Goal: Navigation & Orientation: Find specific page/section

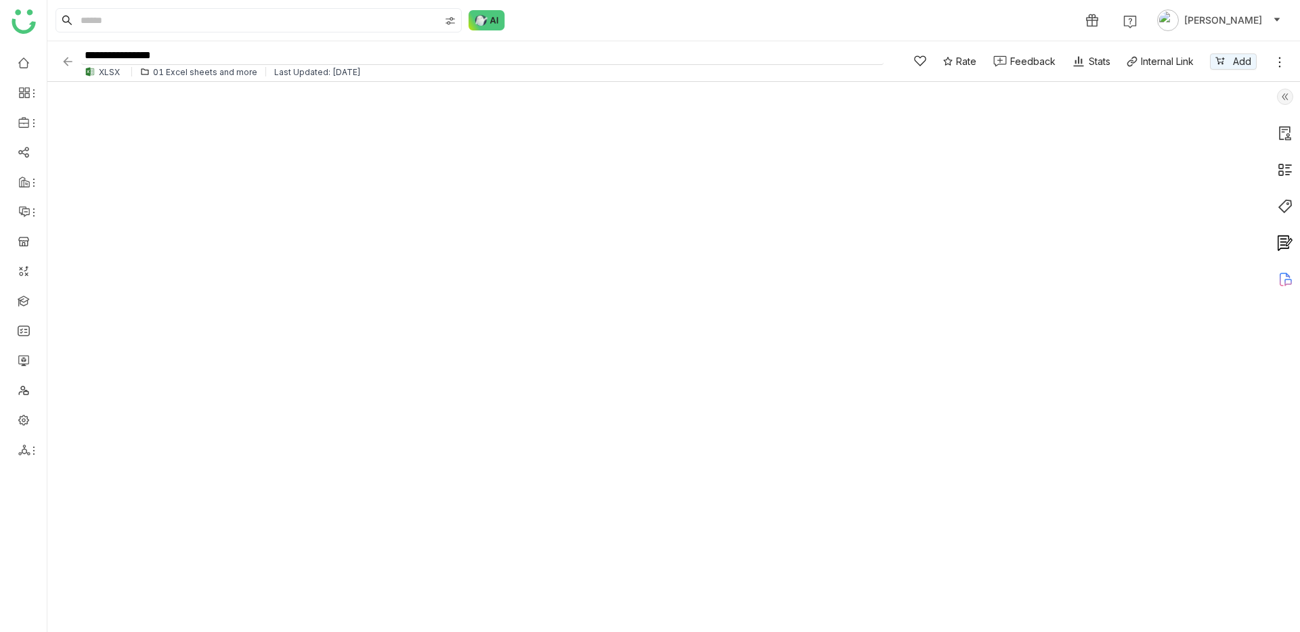
click at [322, 62] on input "**********" at bounding box center [482, 56] width 802 height 18
click at [322, 70] on div "Last Updated: [DATE]" at bounding box center [317, 72] width 87 height 10
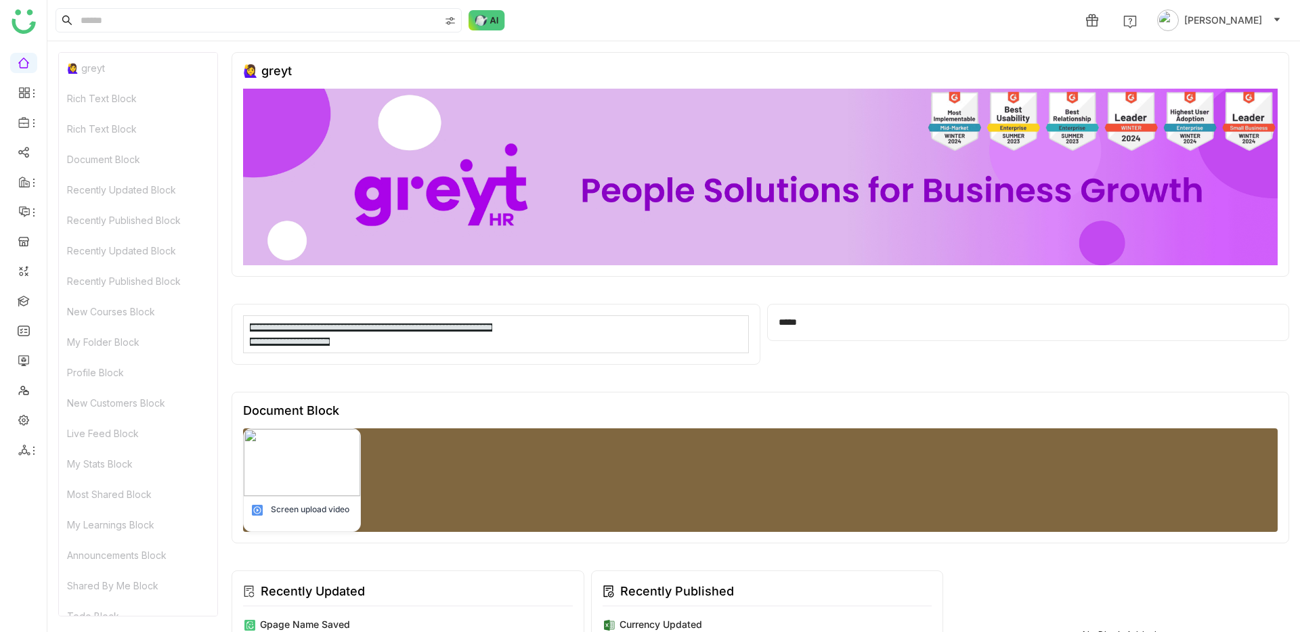
click at [152, 153] on div "Document Block" at bounding box center [138, 159] width 158 height 30
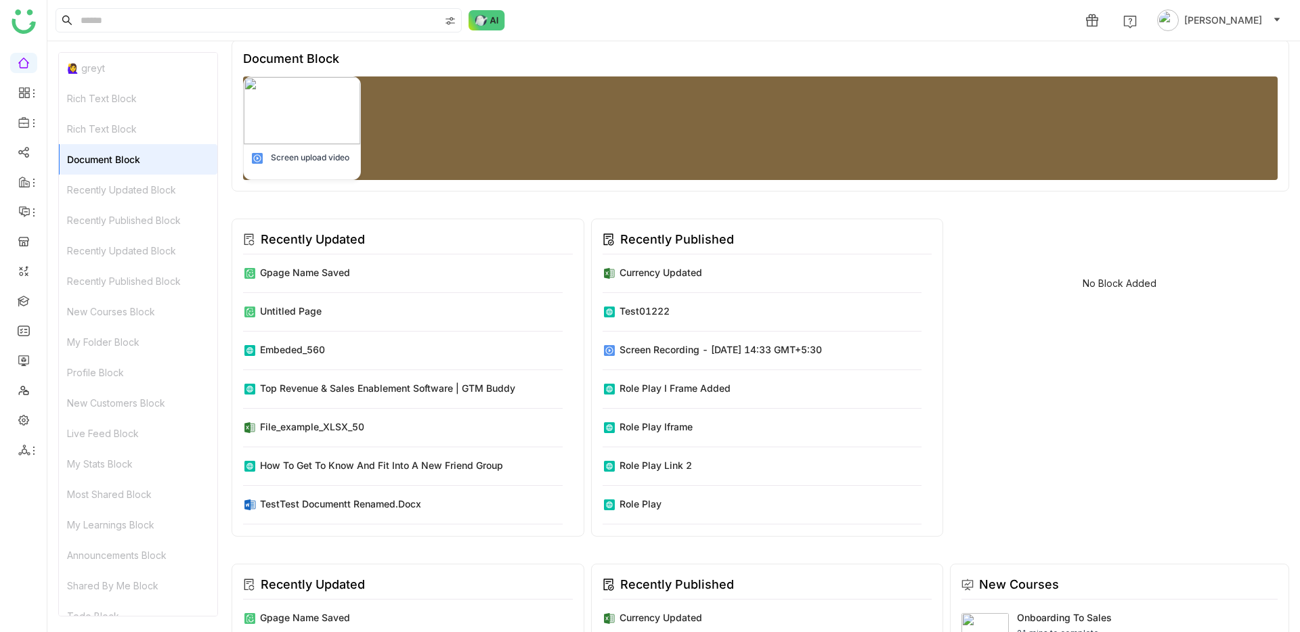
click at [110, 184] on div "Recently Updated Block" at bounding box center [138, 190] width 158 height 30
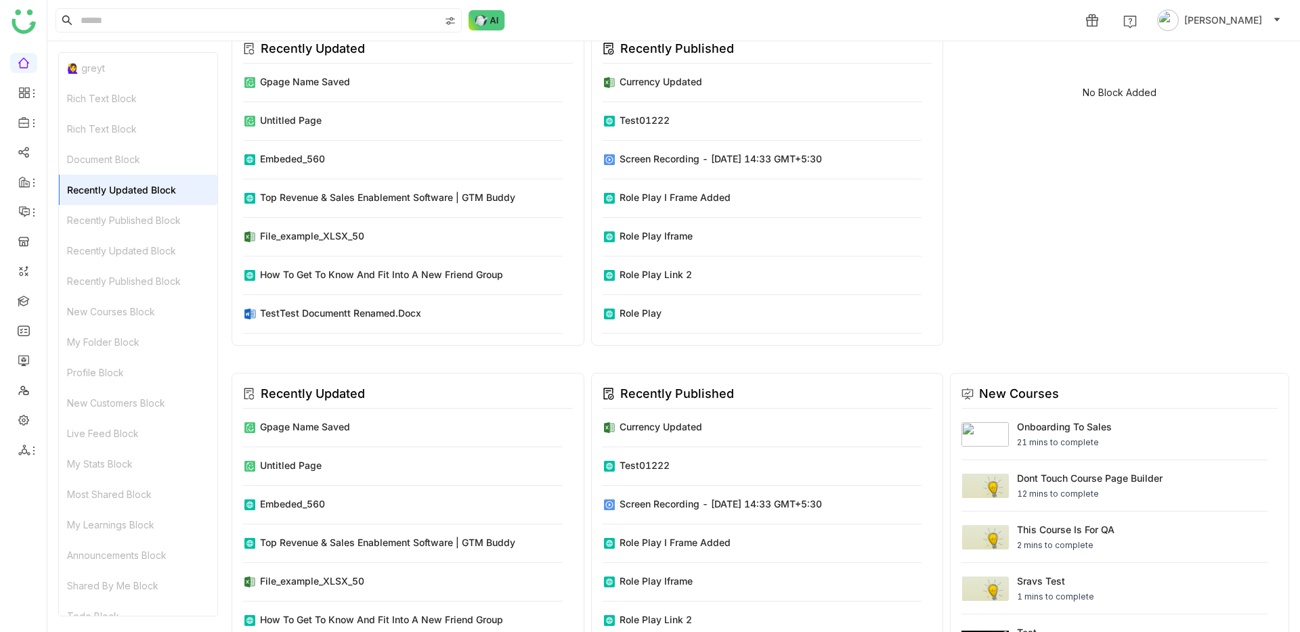
click at [110, 207] on div "Recently Published Block" at bounding box center [138, 220] width 158 height 30
click at [108, 239] on div "Recently Updated Block" at bounding box center [138, 251] width 158 height 30
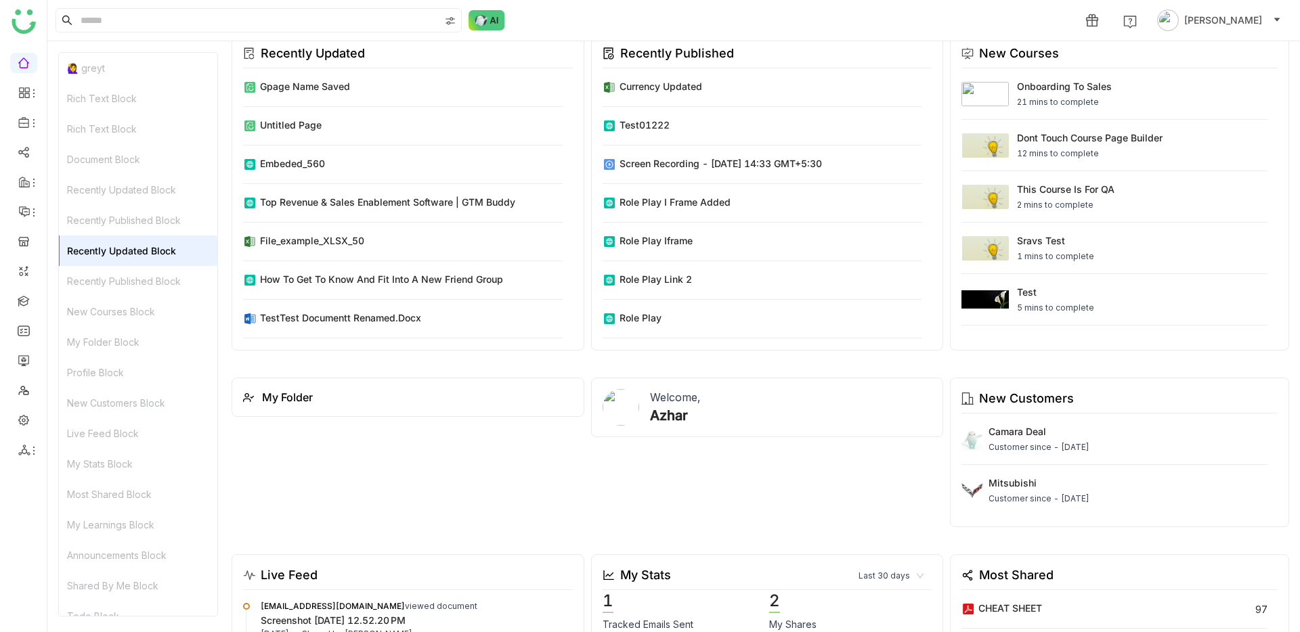
scroll to position [888, 0]
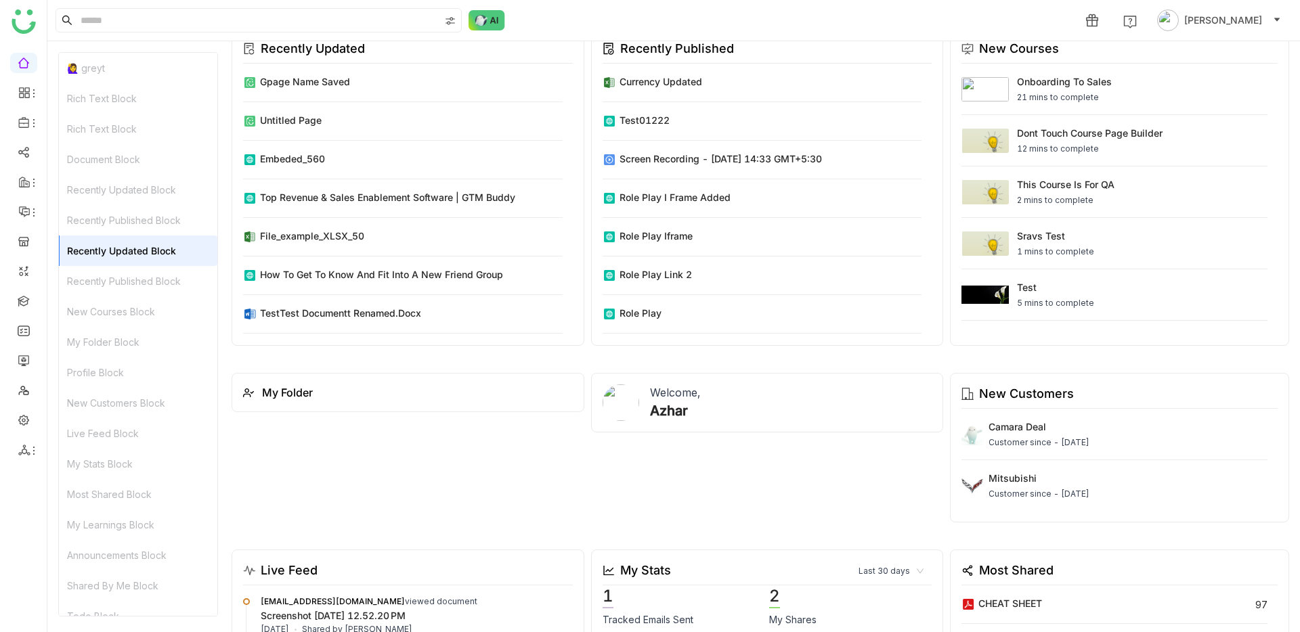
click at [105, 277] on div "Recently Published Block" at bounding box center [138, 281] width 158 height 30
